Goal: Book appointment/travel/reservation

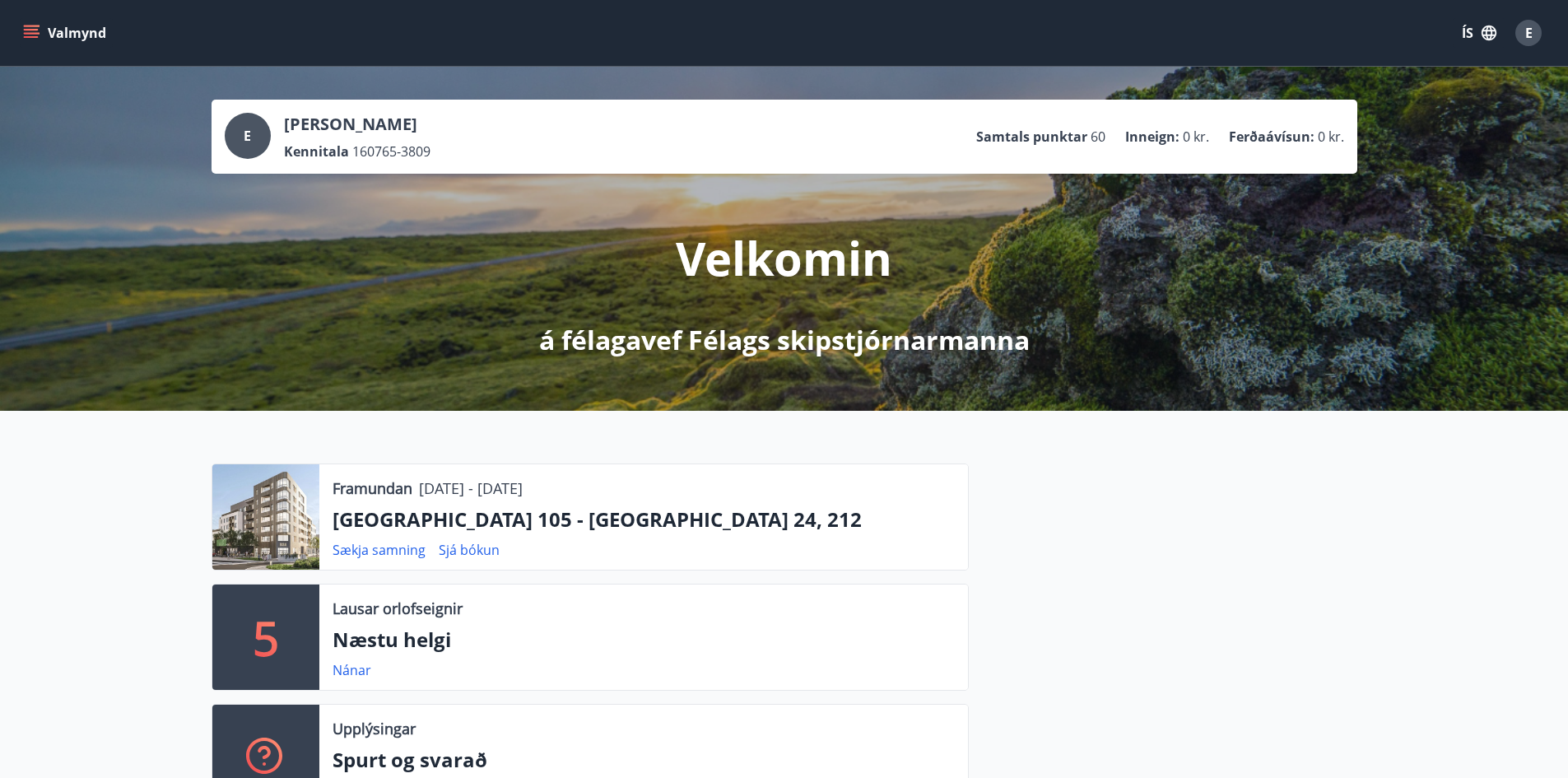
click at [28, 32] on icon "menu" at bounding box center [31, 32] width 16 height 16
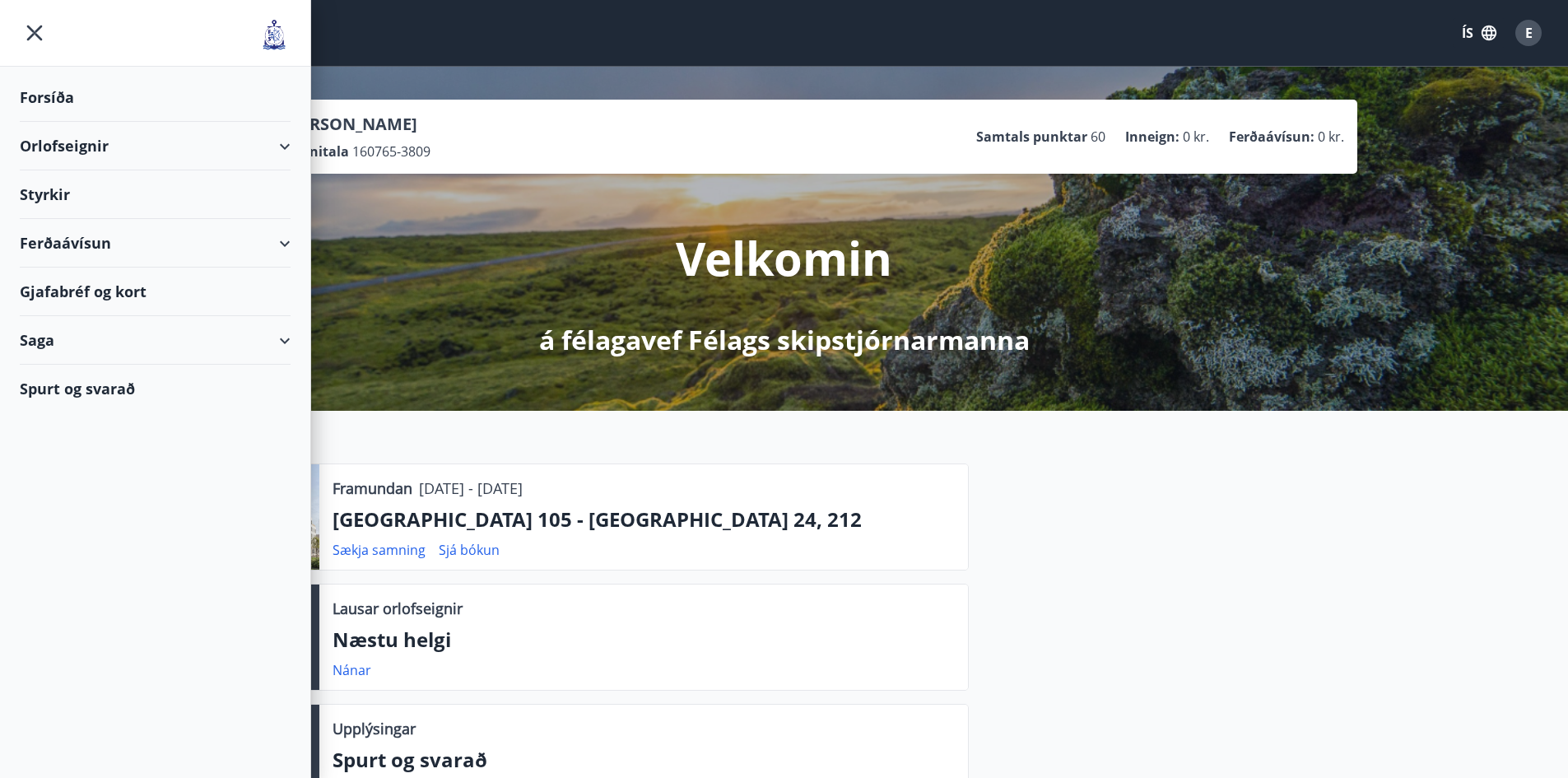
click at [105, 149] on div "Orlofseignir" at bounding box center [155, 146] width 271 height 49
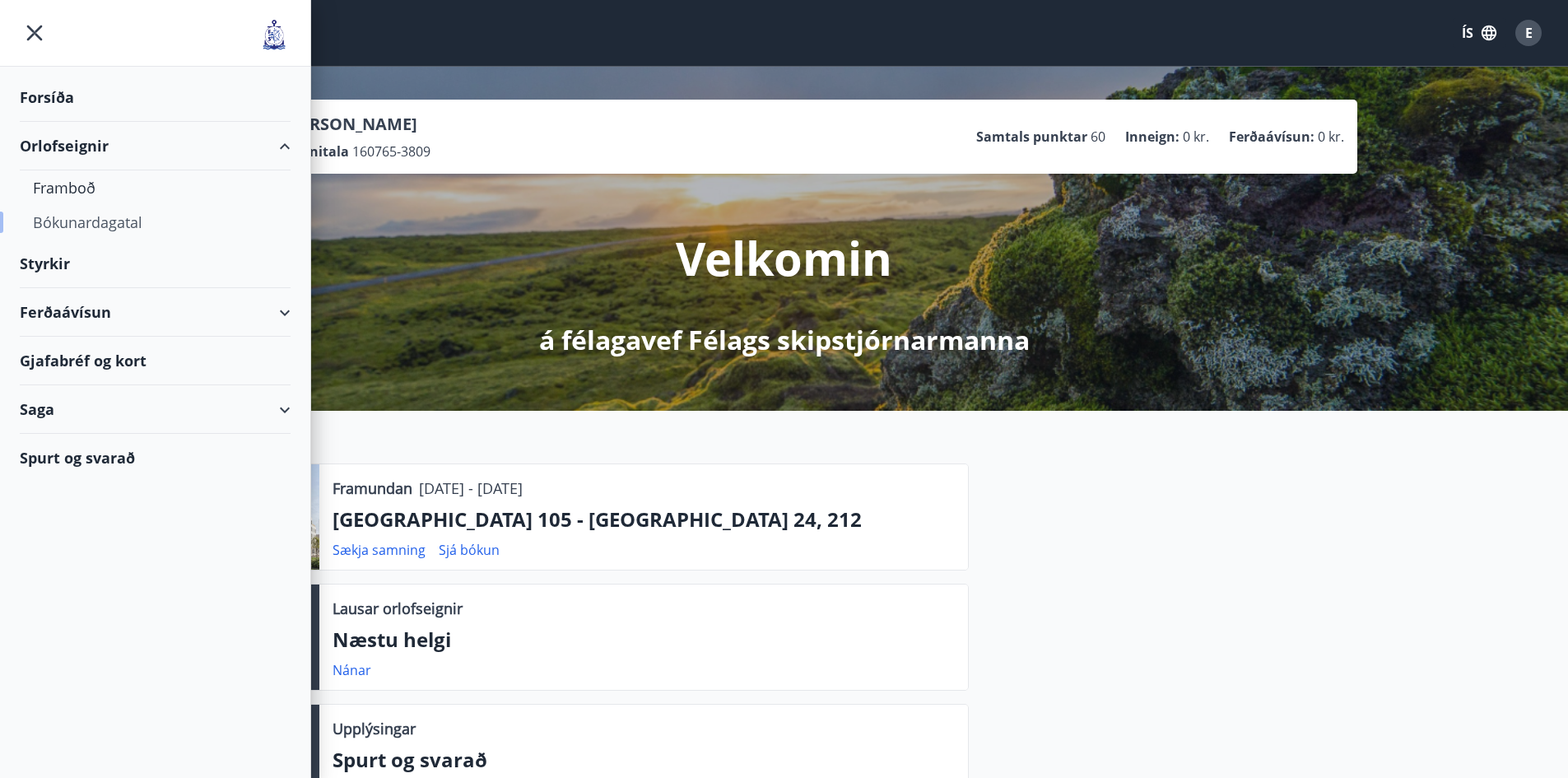
click at [124, 221] on div "Bókunardagatal" at bounding box center [156, 222] width 245 height 34
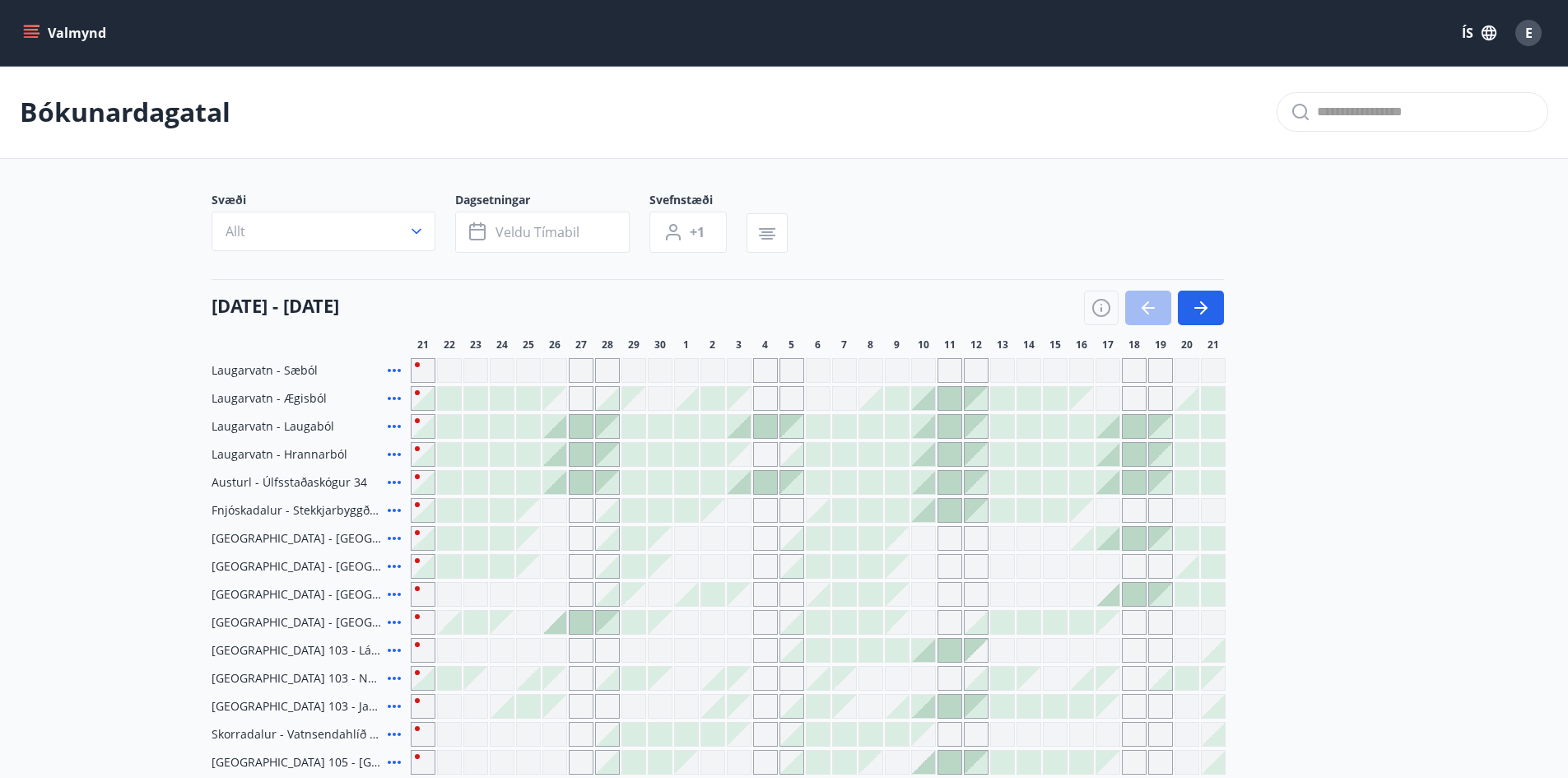
scroll to position [247, 0]
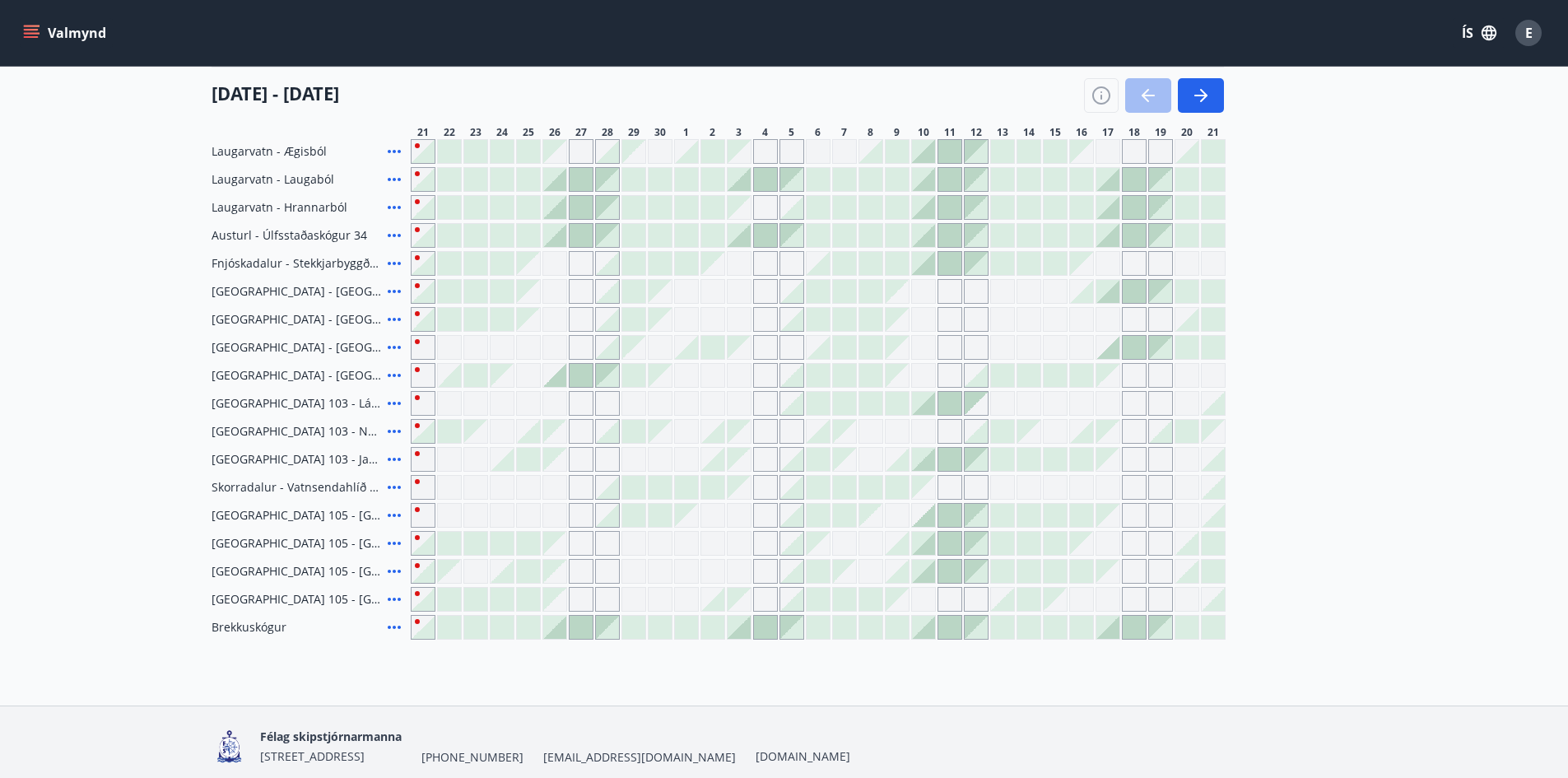
click at [451, 179] on div at bounding box center [449, 179] width 23 height 23
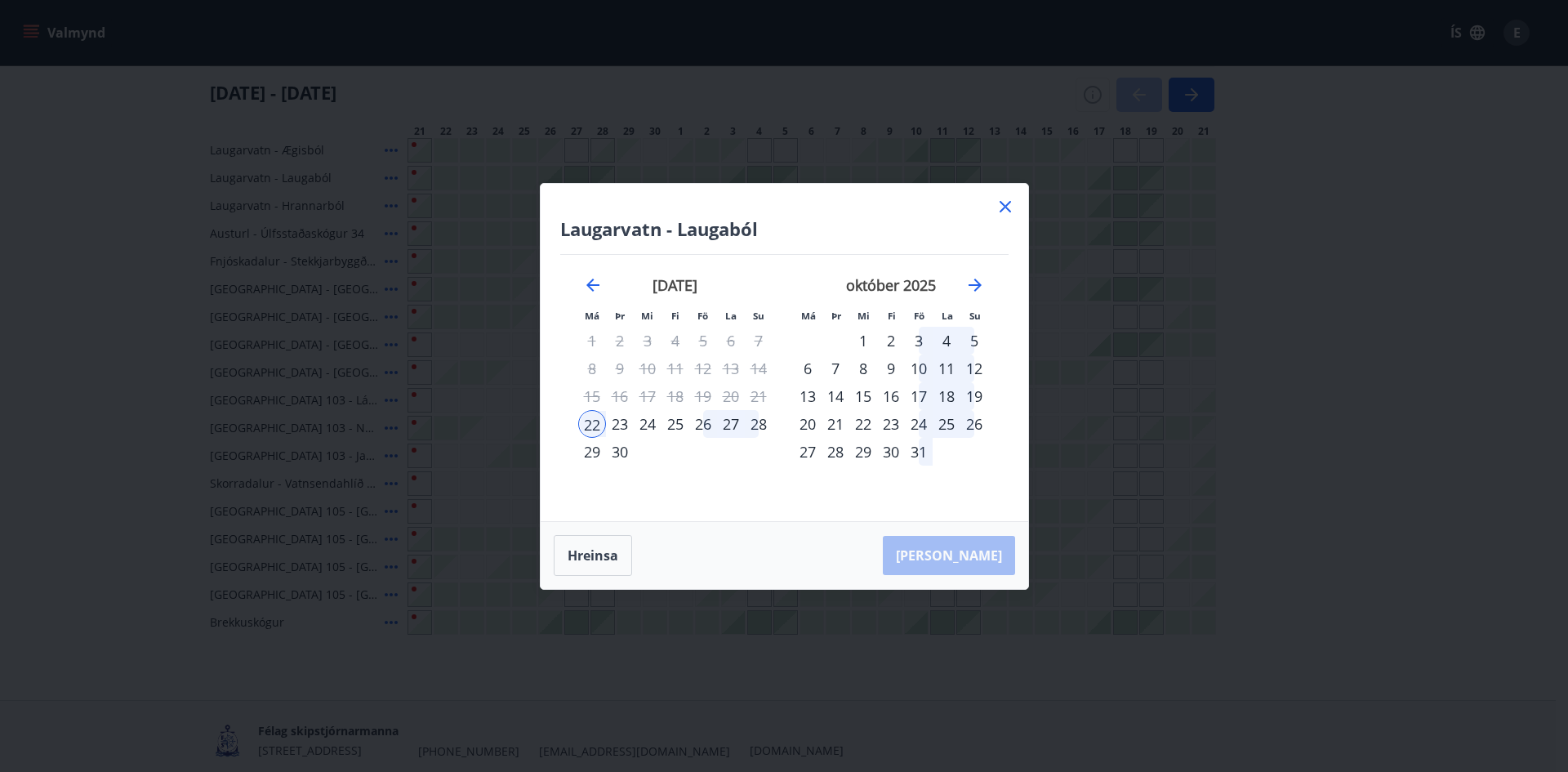
click at [754, 420] on div "28" at bounding box center [758, 423] width 28 height 28
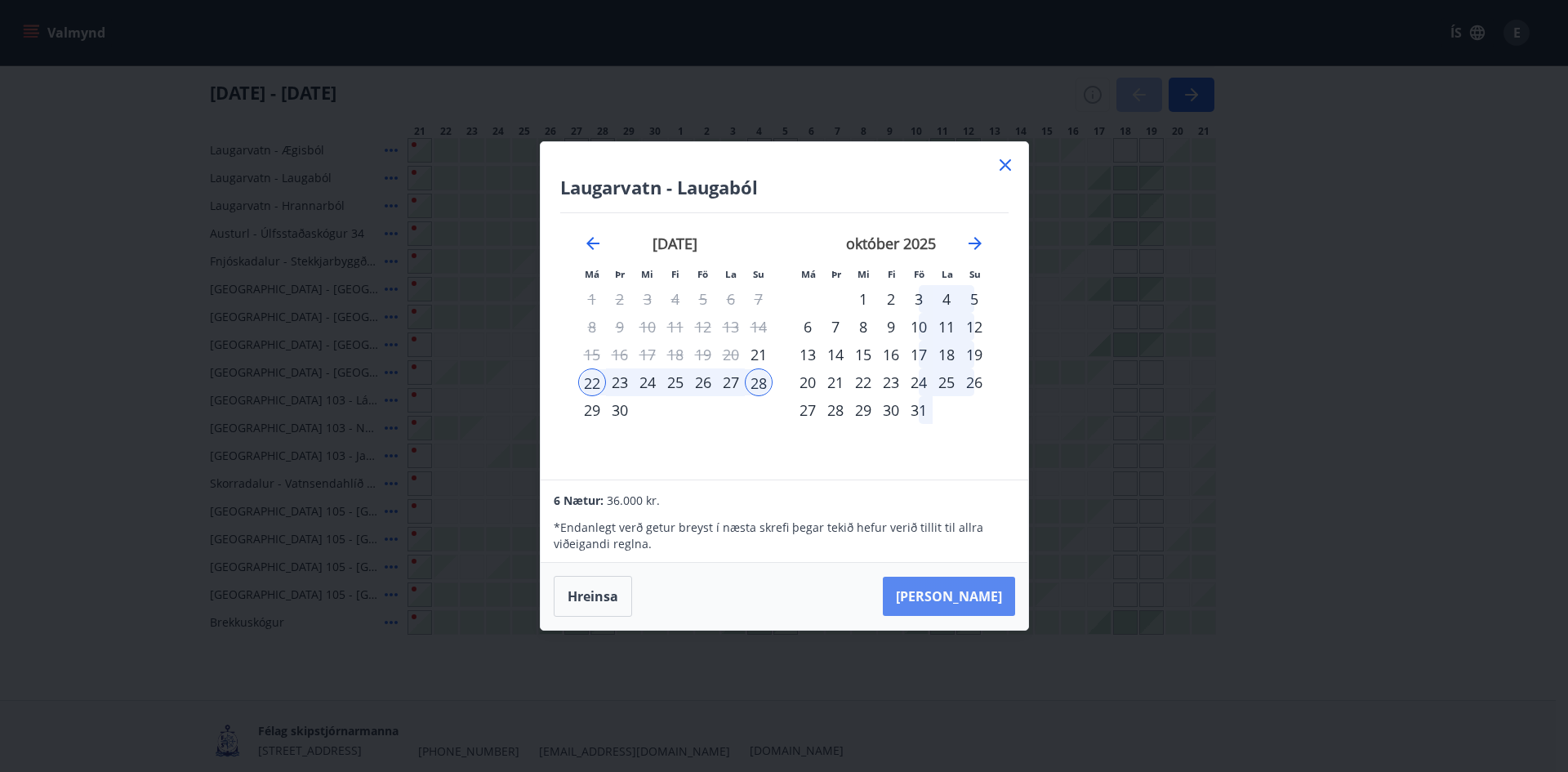
click at [957, 596] on button "[PERSON_NAME]" at bounding box center [949, 596] width 132 height 39
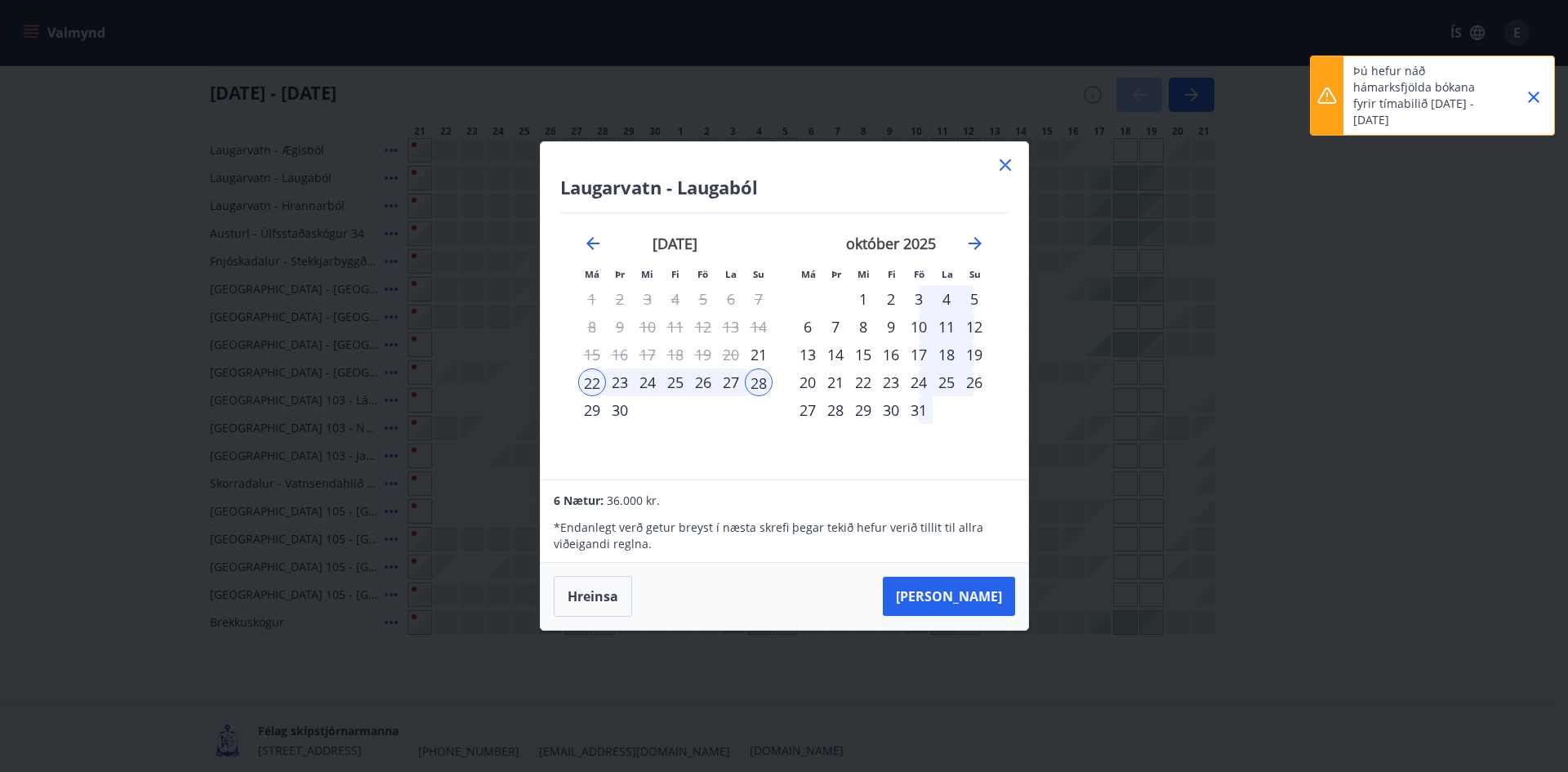
click at [1007, 162] on icon at bounding box center [1005, 165] width 20 height 20
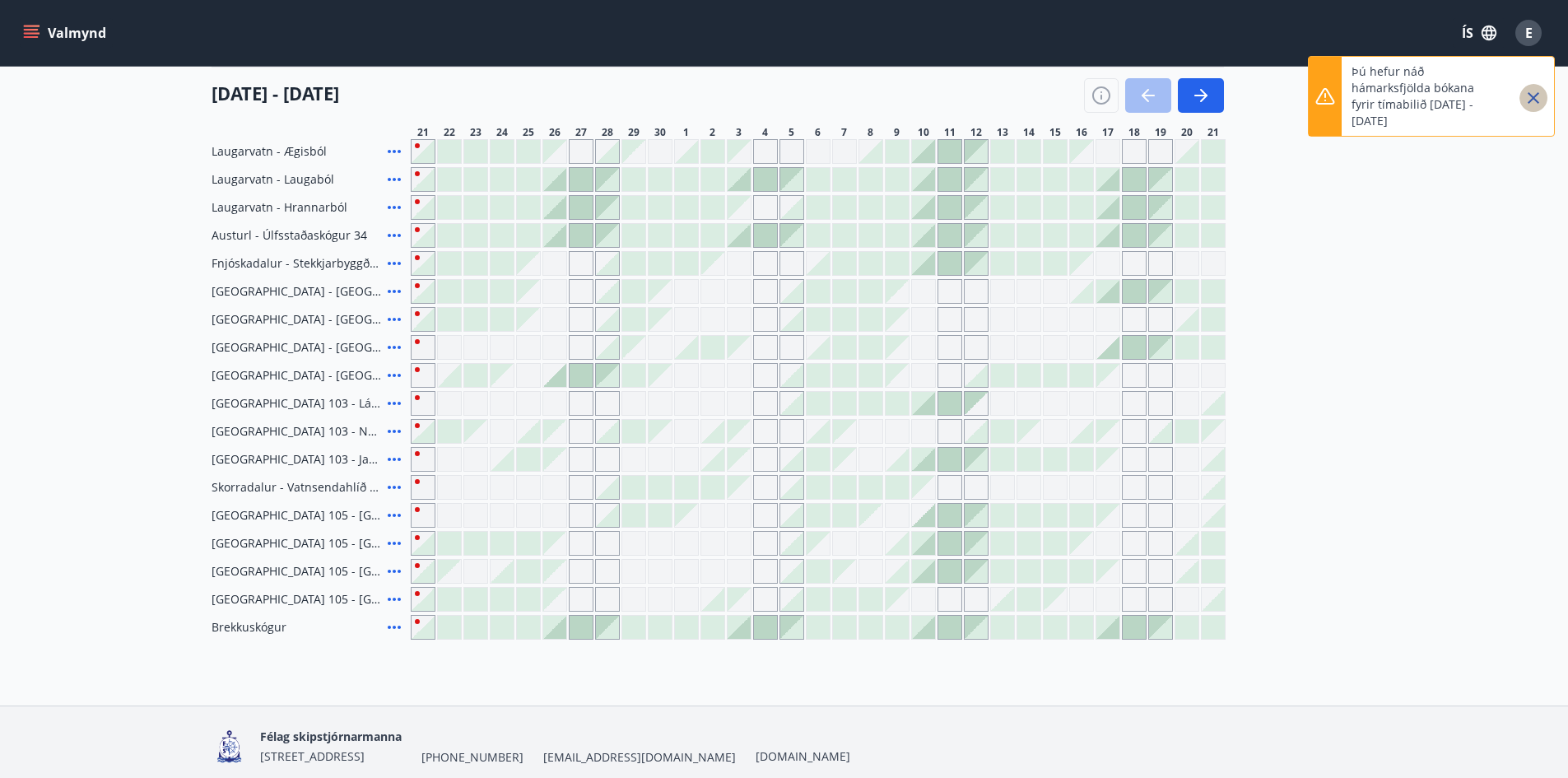
click at [1543, 92] on icon "Close" at bounding box center [1533, 97] width 20 height 20
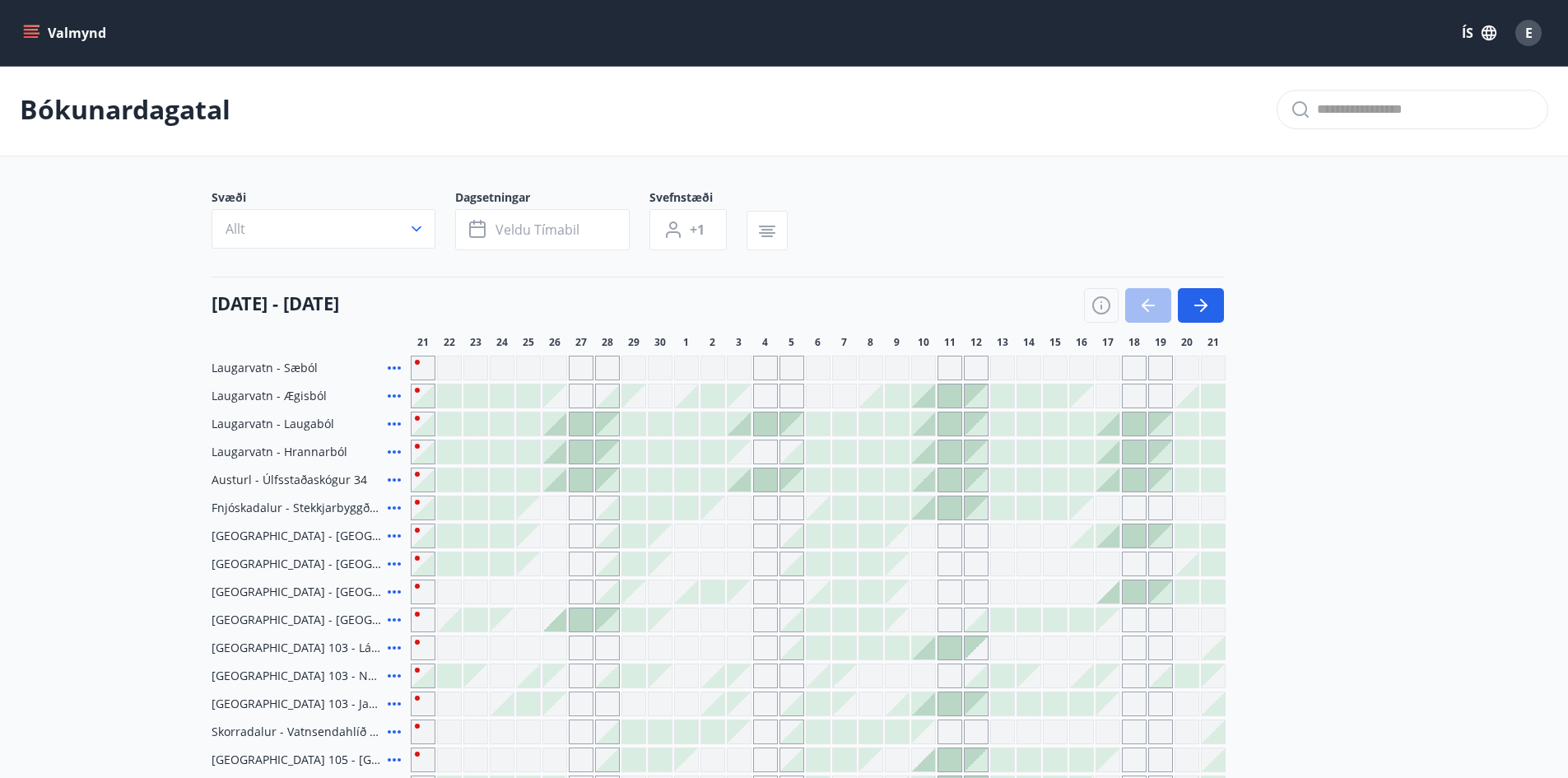
scroll to position [0, 0]
